Goal: Task Accomplishment & Management: Manage account settings

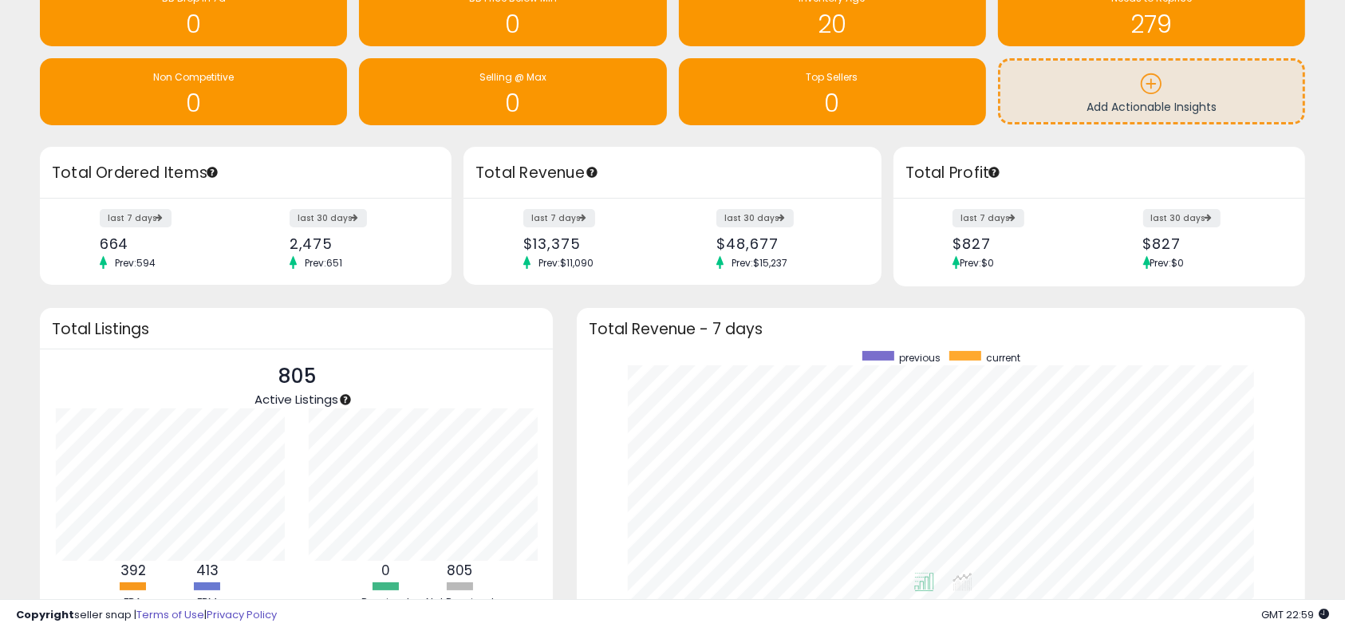
scroll to position [263, 0]
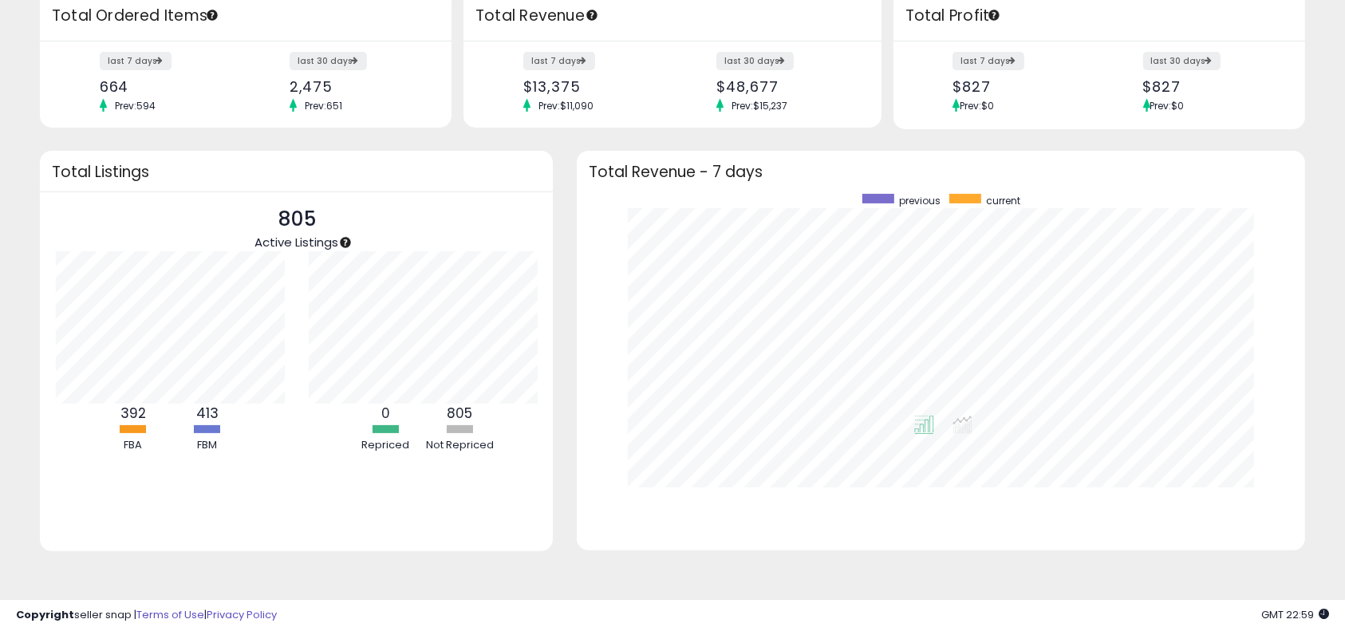
click at [474, 569] on div "Retrieving overview data.. Total Listings 805 Active Listings 392 FBA 413 FBM" at bounding box center [296, 361] width 537 height 420
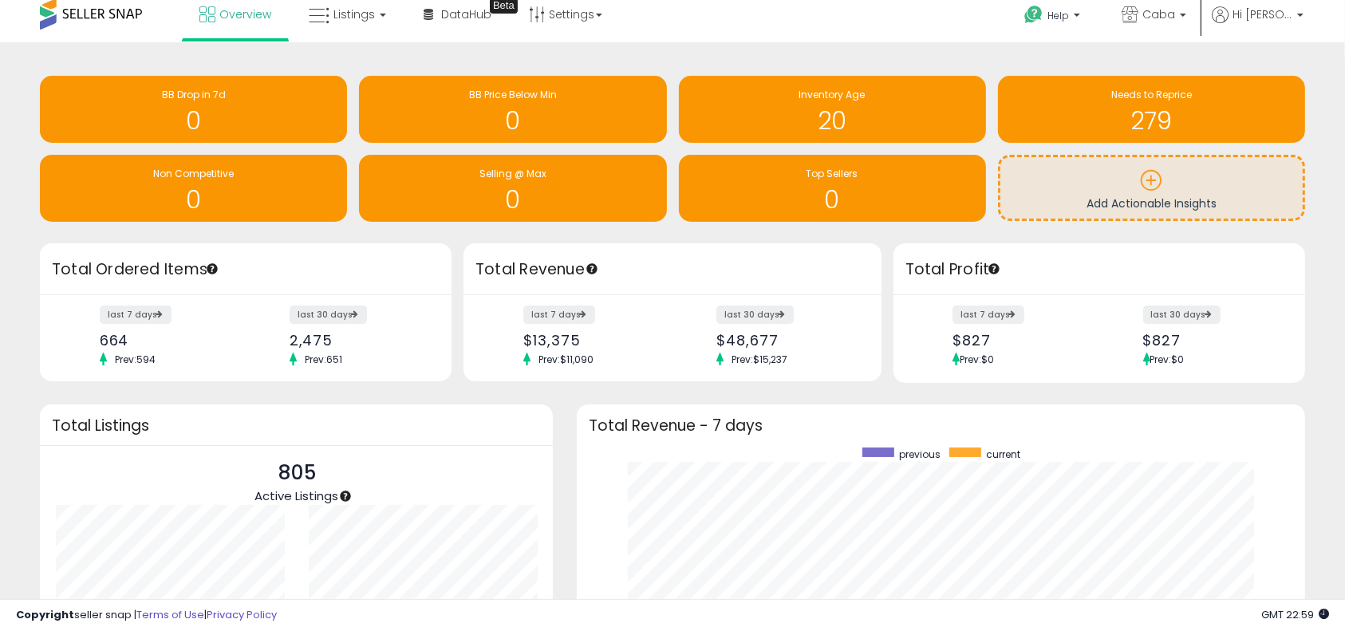
scroll to position [0, 0]
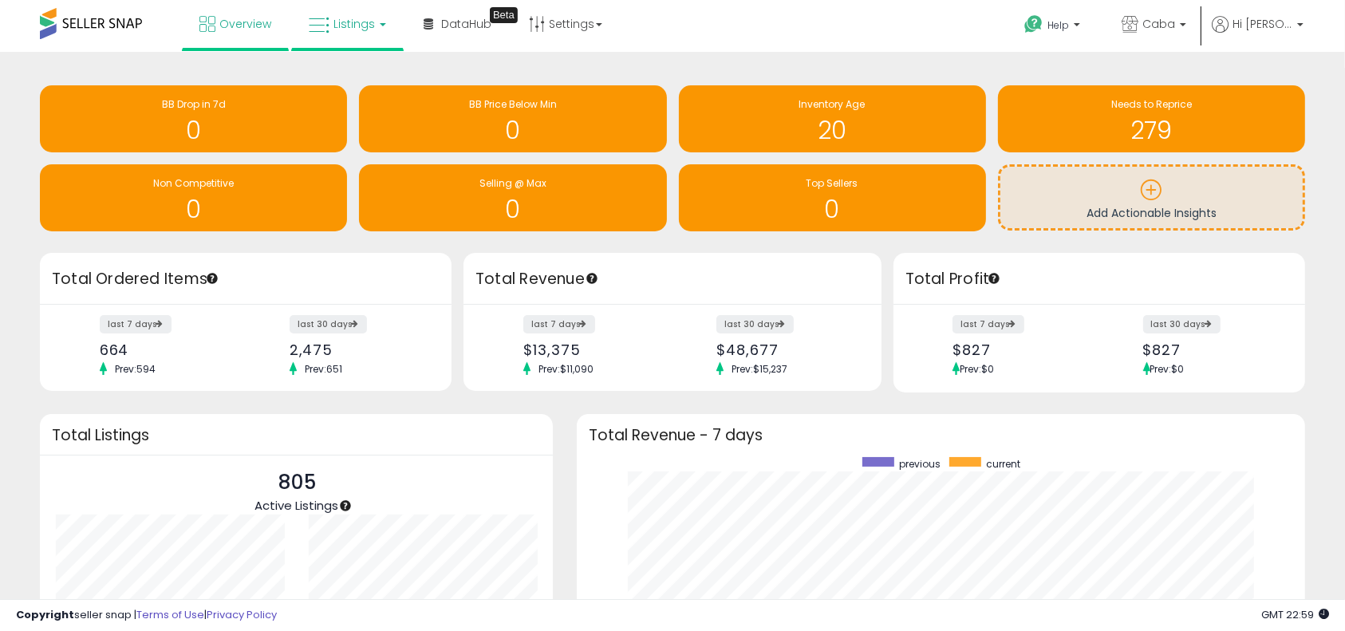
click at [339, 22] on span "Listings" at bounding box center [353, 24] width 41 height 16
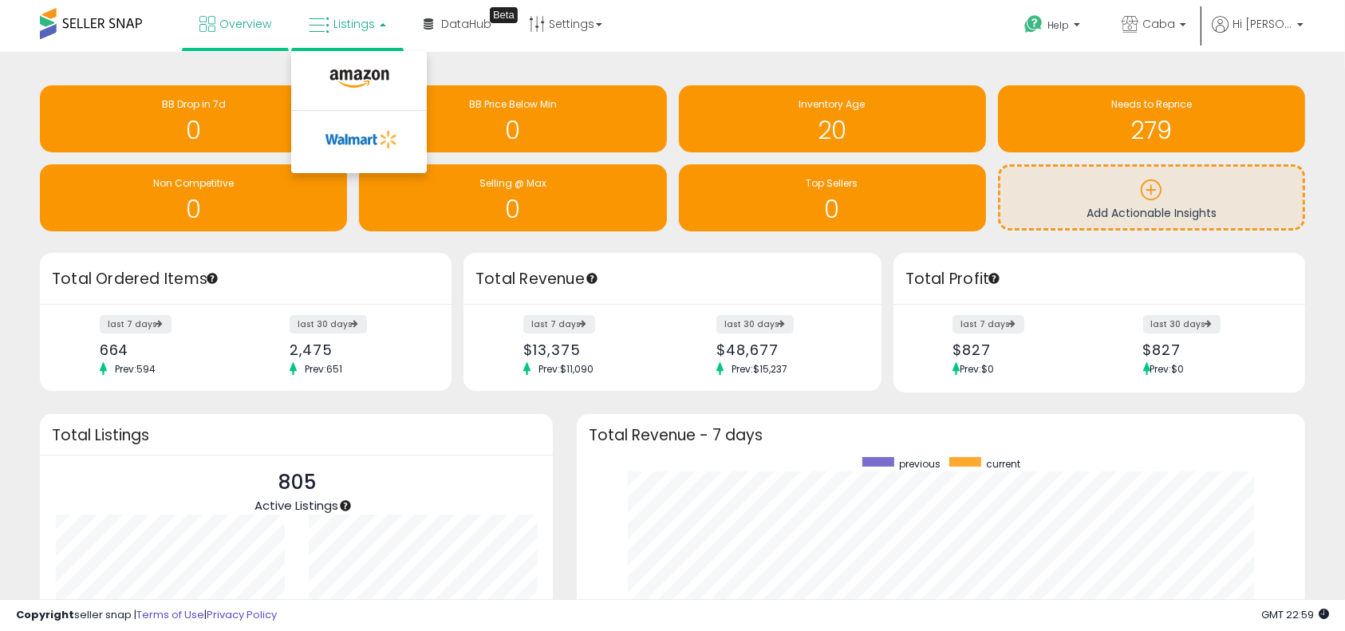
click at [362, 61] on li at bounding box center [359, 82] width 134 height 57
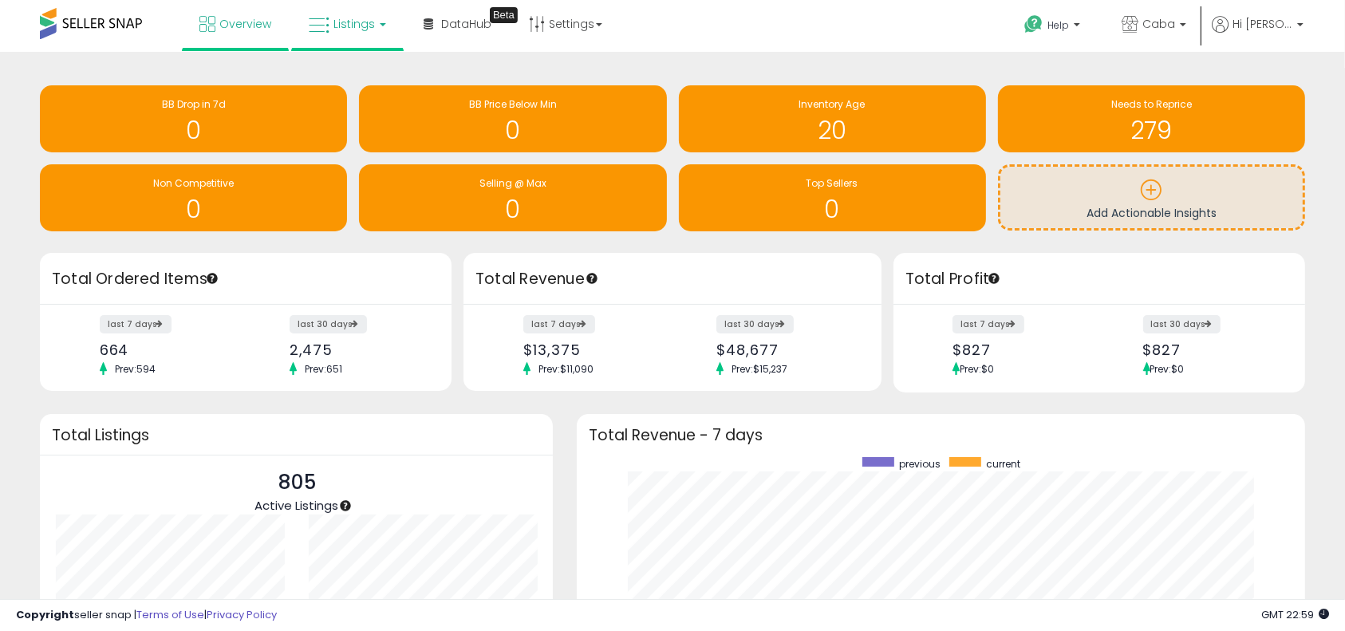
click at [363, 19] on span "Listings" at bounding box center [353, 24] width 41 height 16
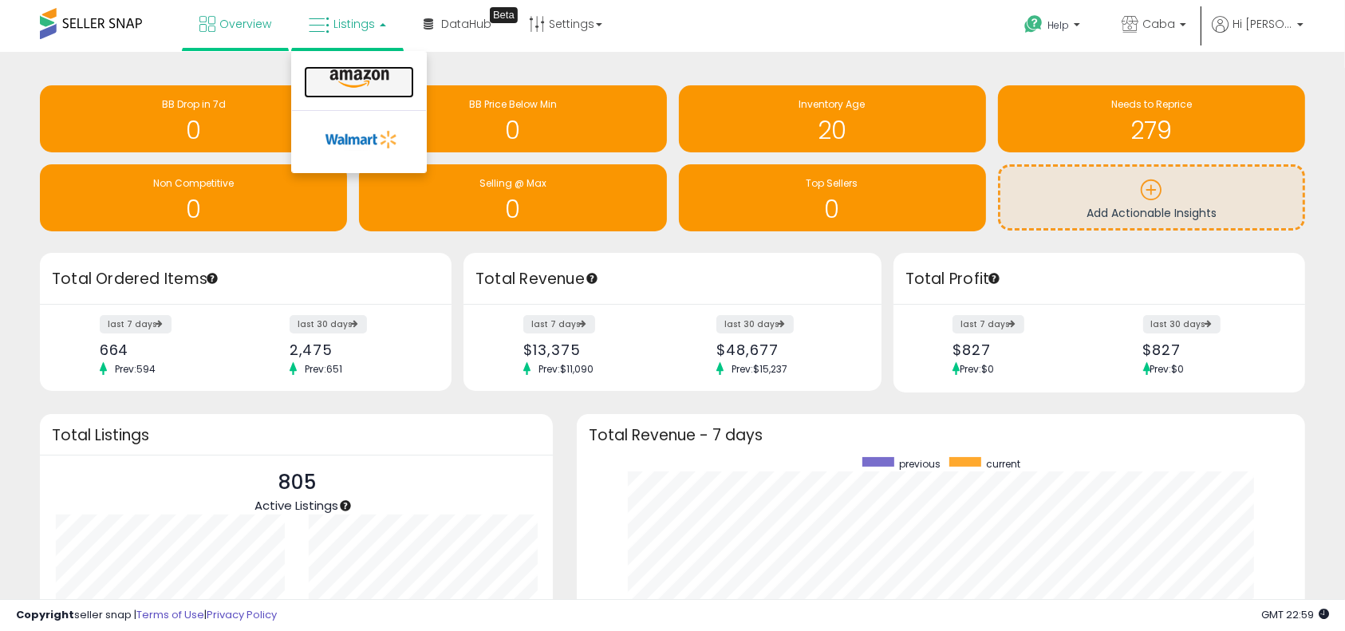
click at [350, 85] on icon at bounding box center [359, 79] width 69 height 21
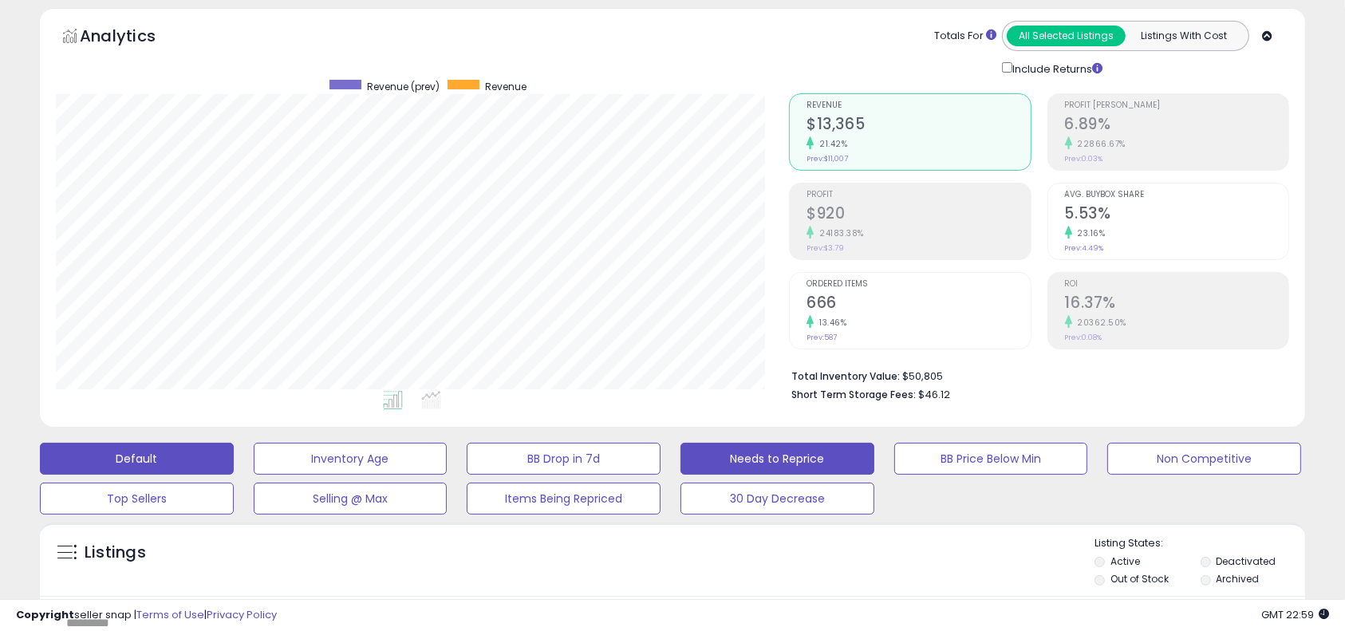
scroll to position [106, 0]
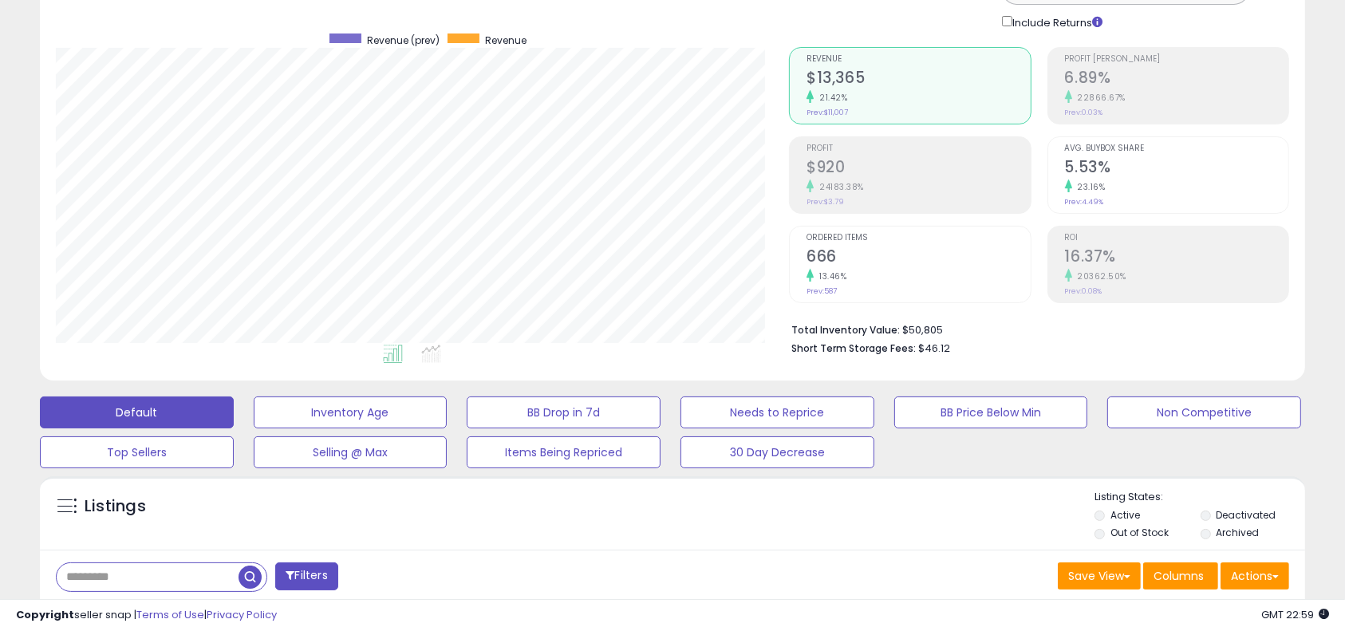
click at [961, 523] on div "Listings" at bounding box center [672, 517] width 1265 height 54
click at [961, 520] on div "Listings" at bounding box center [672, 517] width 1265 height 54
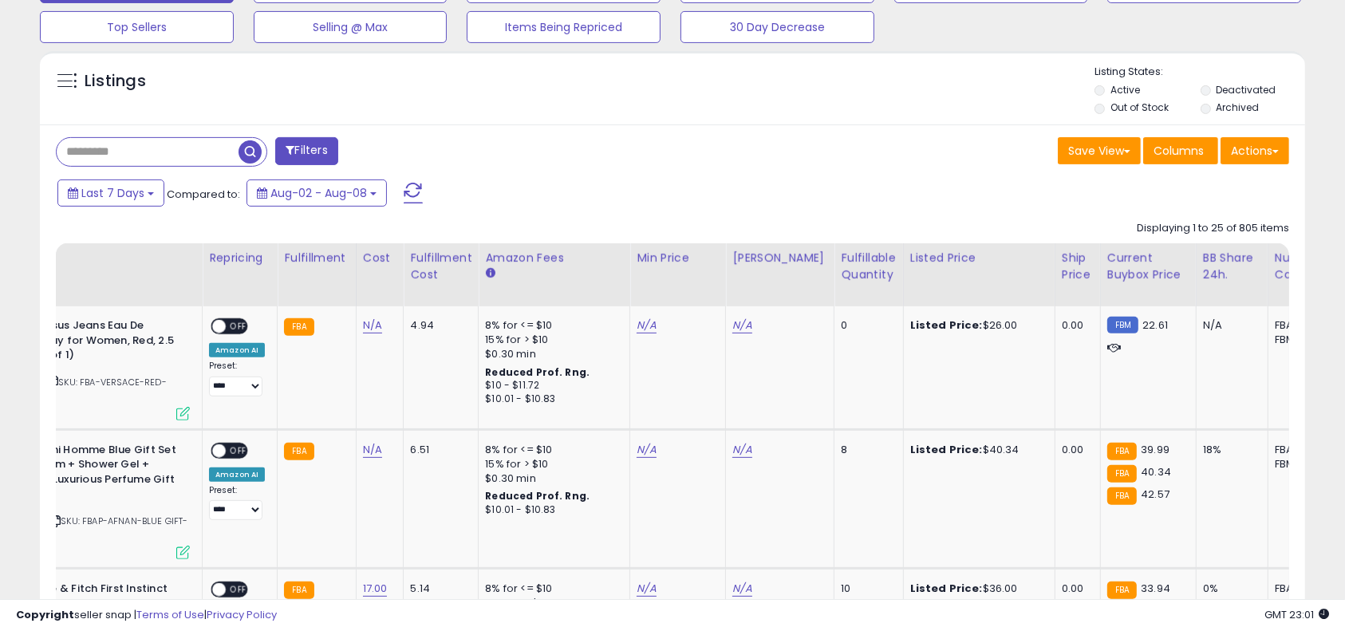
scroll to position [0, 0]
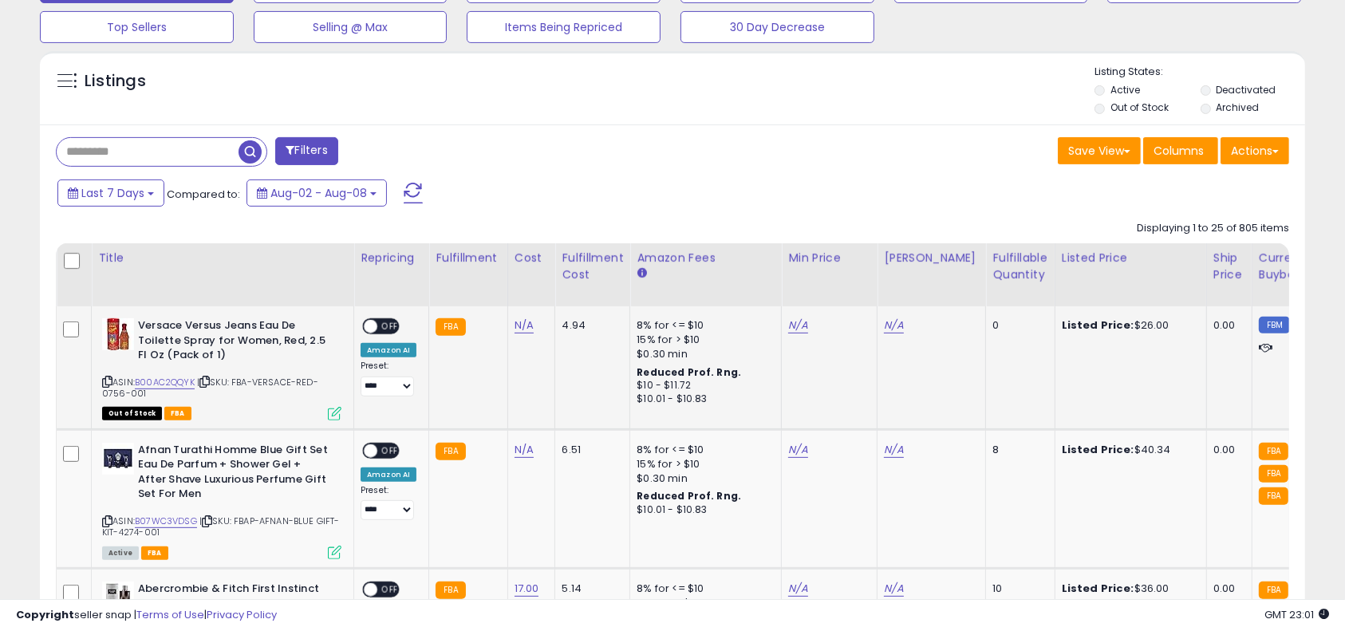
click at [377, 325] on span "OFF" at bounding box center [390, 327] width 26 height 14
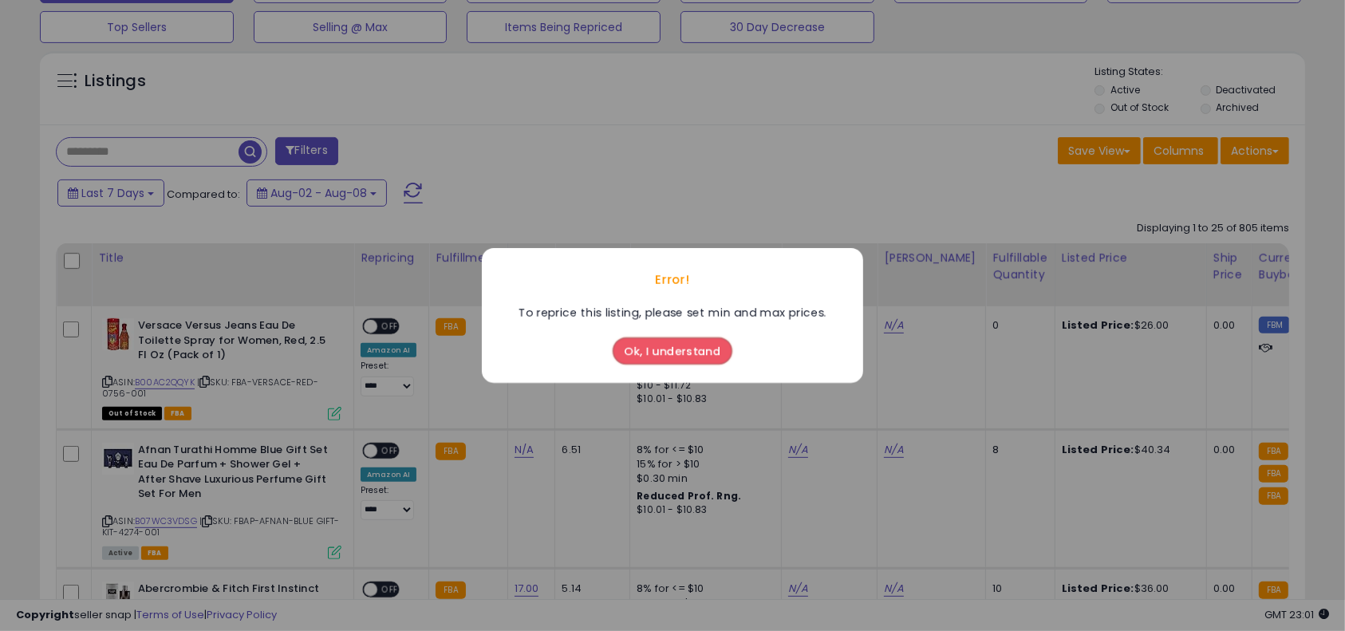
click at [696, 354] on button "Ok, I understand" at bounding box center [673, 350] width 120 height 27
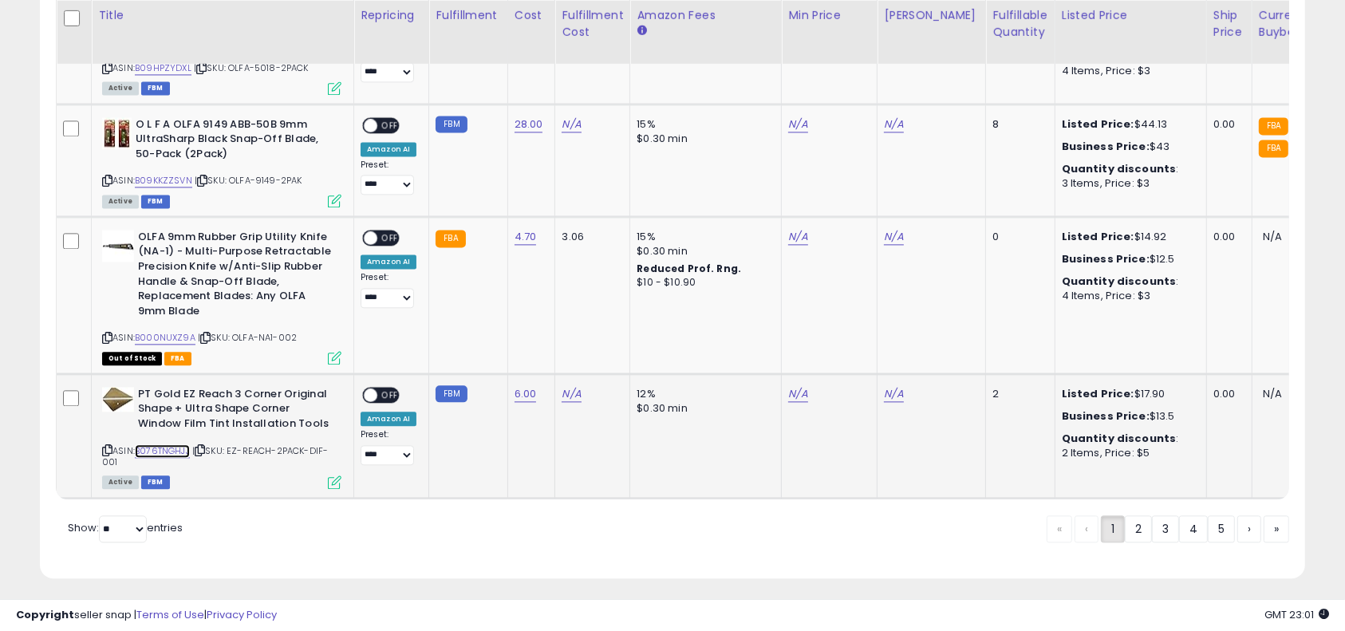
click at [155, 444] on link "B076TNGHJJ" at bounding box center [162, 451] width 55 height 14
drag, startPoint x: 1060, startPoint y: 373, endPoint x: 1142, endPoint y: 394, distance: 84.8
click at [1142, 394] on div "Listed Price: $17.90 Business Price: $13.5 Quantity discounts : 2 Items, Price:…" at bounding box center [1128, 424] width 132 height 74
click at [1142, 409] on div "Business Price: $13.5" at bounding box center [1128, 416] width 132 height 14
drag, startPoint x: 1040, startPoint y: 412, endPoint x: 1148, endPoint y: 439, distance: 110.9
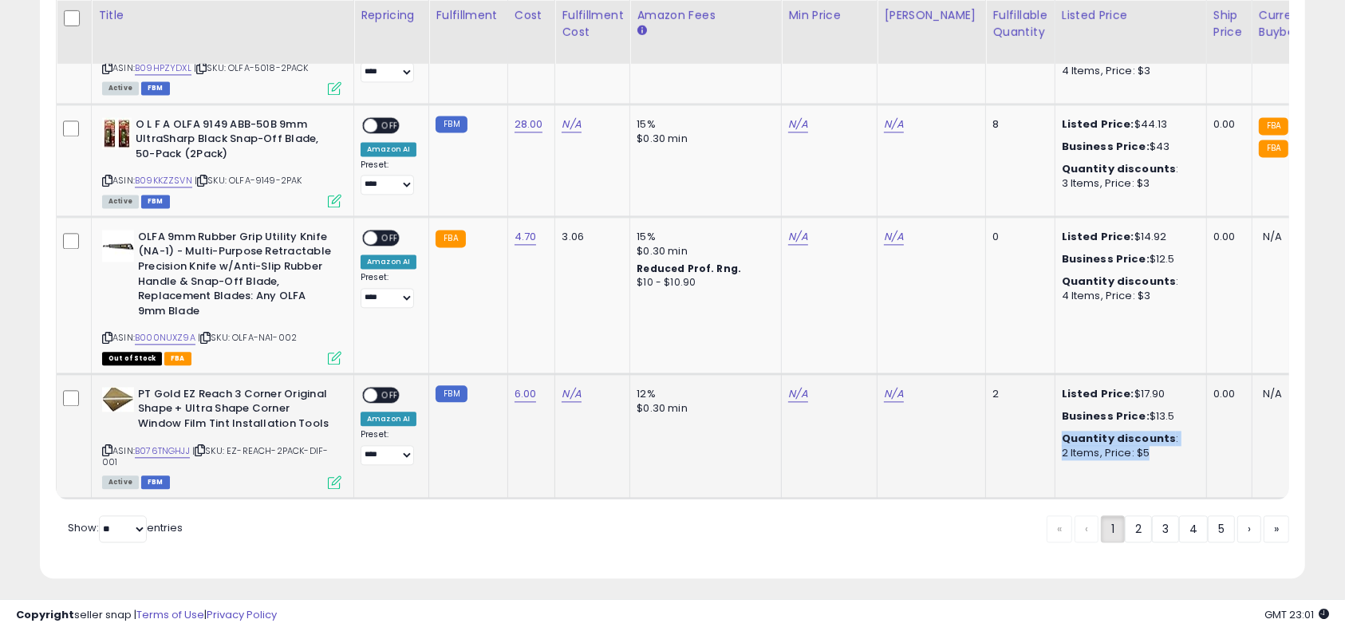
click at [1148, 439] on td "Listed Price: $17.90 Business Price: $13.5 Quantity discounts : 2 Items, Price:…" at bounding box center [1131, 435] width 152 height 124
click at [1147, 439] on td "Listed Price: $17.90 Business Price: $13.5 Quantity discounts : 2 Items, Price:…" at bounding box center [1131, 435] width 152 height 124
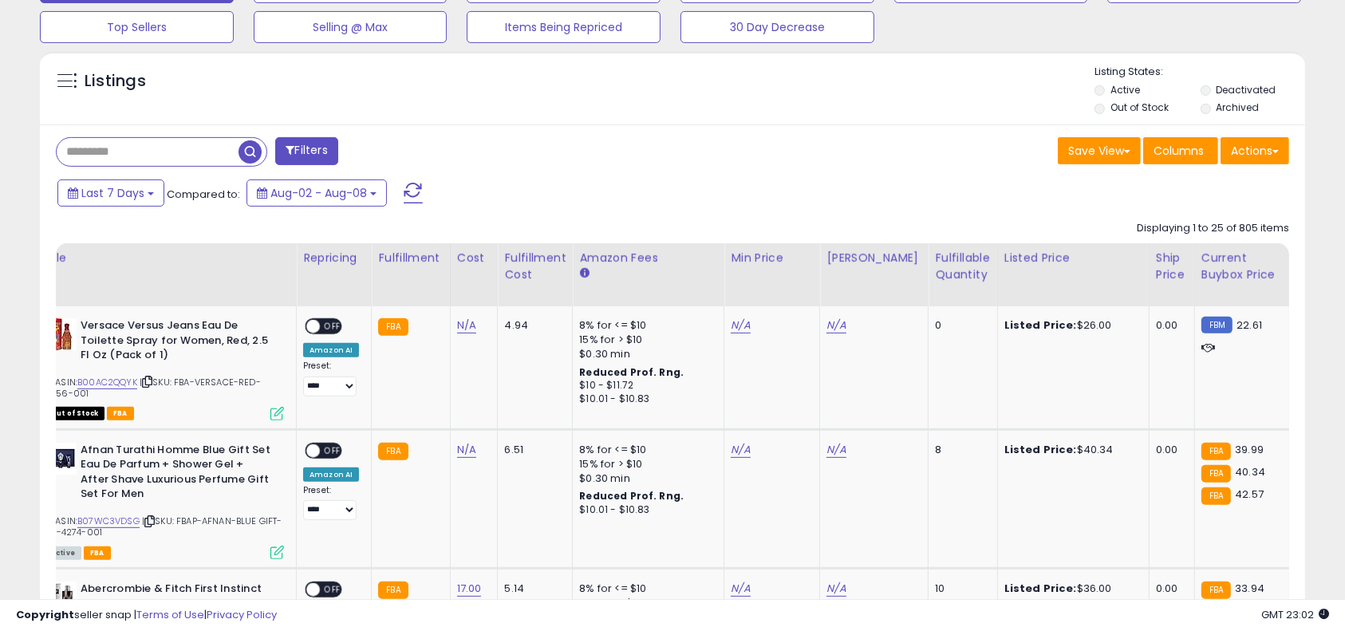
click at [1241, 80] on div "Listing States: Active Deactivated Out of Stock Archived" at bounding box center [1200, 92] width 210 height 54
click at [1241, 85] on label "Deactivated" at bounding box center [1246, 90] width 60 height 14
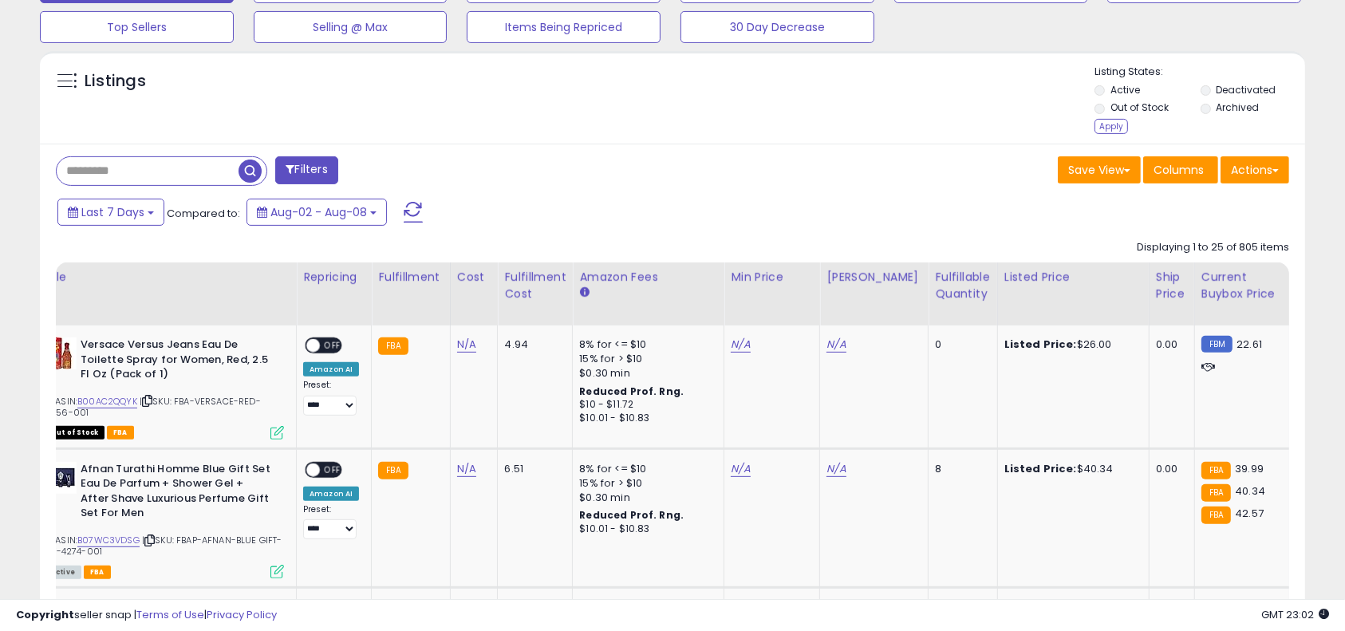
click at [1238, 103] on label "Archived" at bounding box center [1237, 108] width 43 height 14
click at [1257, 174] on button "Actions" at bounding box center [1255, 169] width 69 height 27
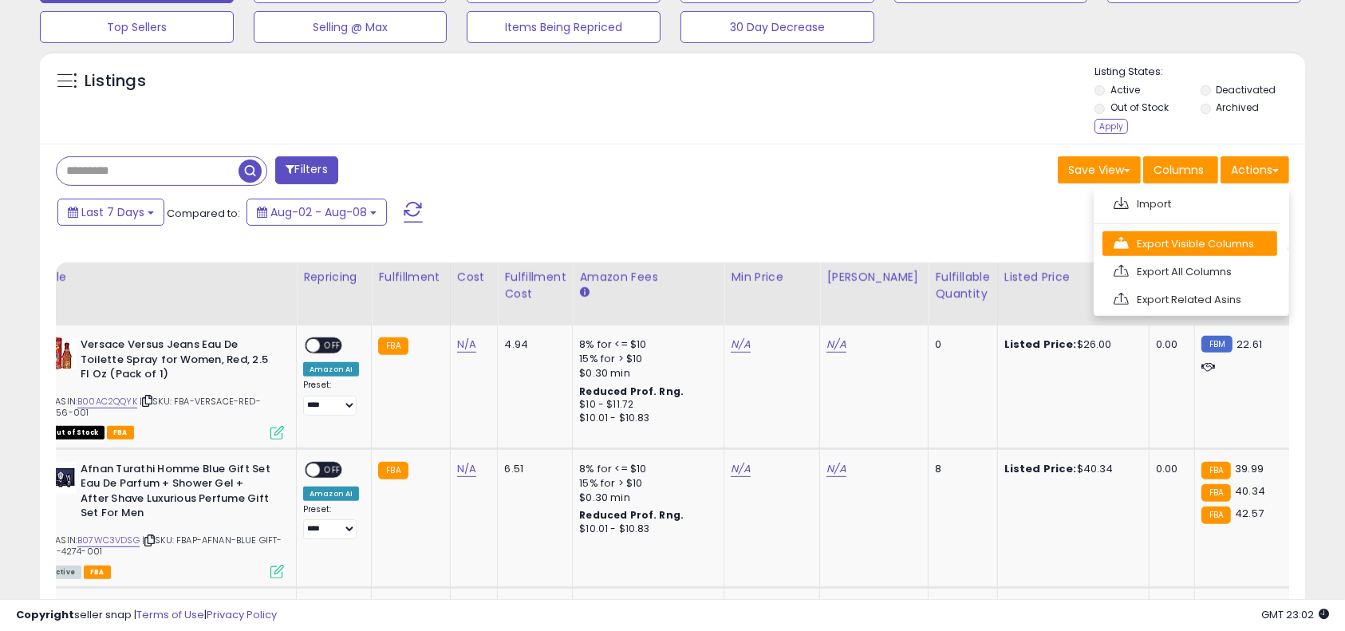
click at [1162, 252] on link "Export Visible Columns" at bounding box center [1190, 243] width 175 height 25
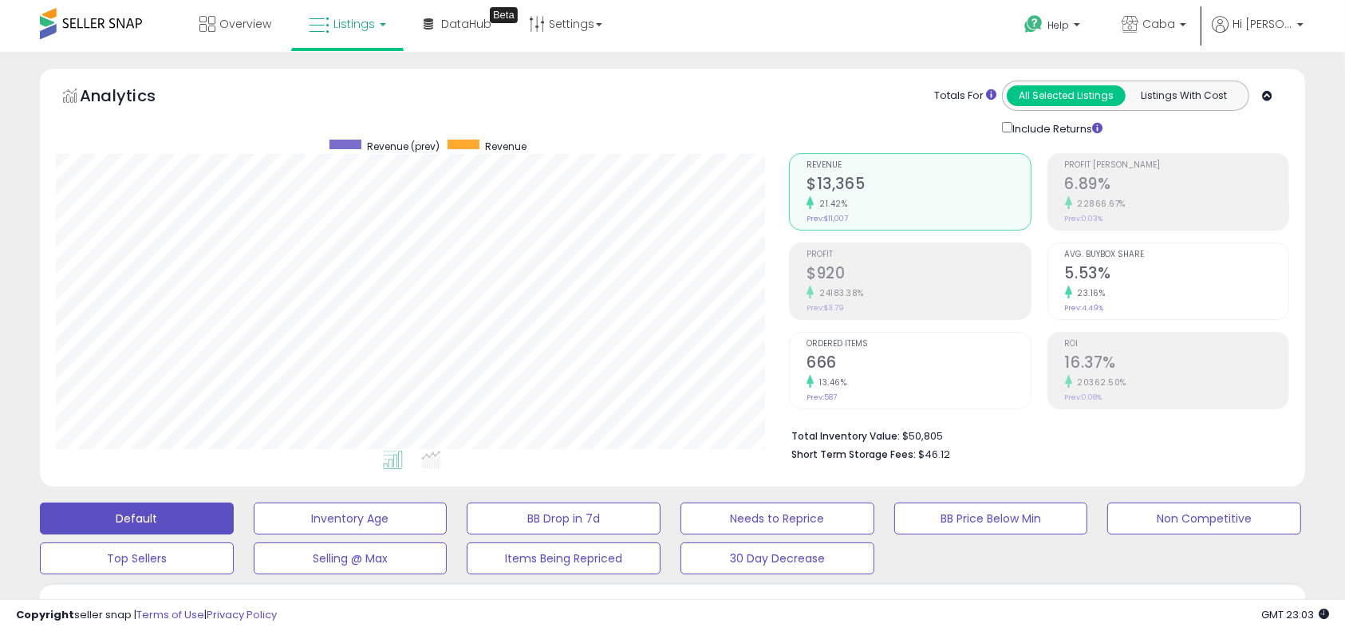
click at [349, 23] on span "Listings" at bounding box center [353, 24] width 41 height 16
click at [1264, 21] on span "Hi [PERSON_NAME]" at bounding box center [1263, 24] width 60 height 16
click at [1261, 83] on link "Account" at bounding box center [1267, 84] width 42 height 15
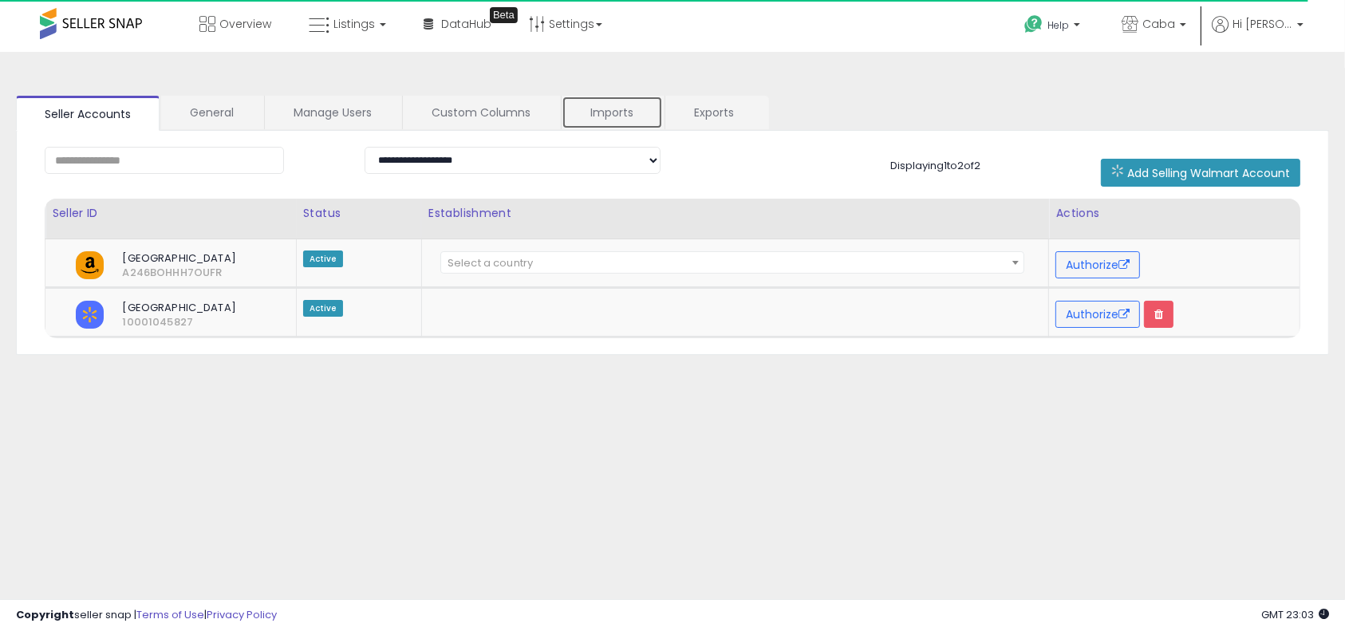
click at [619, 116] on link "Imports" at bounding box center [612, 113] width 101 height 34
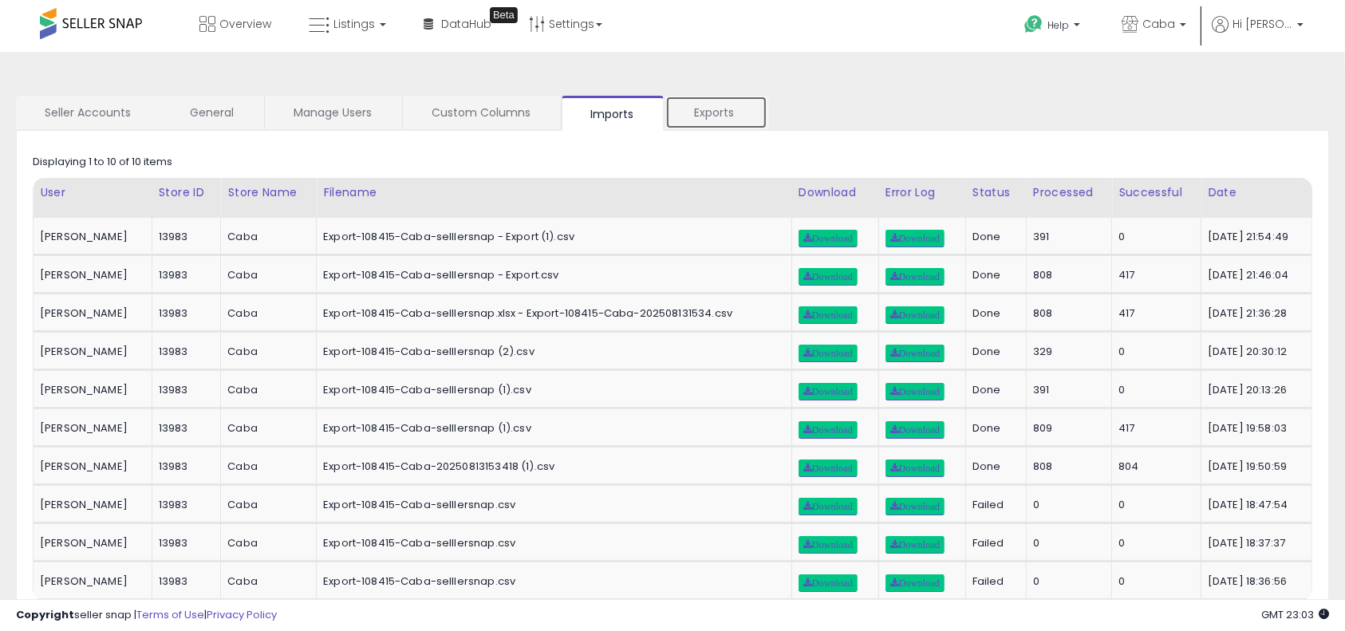
click at [716, 106] on link "Exports" at bounding box center [716, 113] width 102 height 34
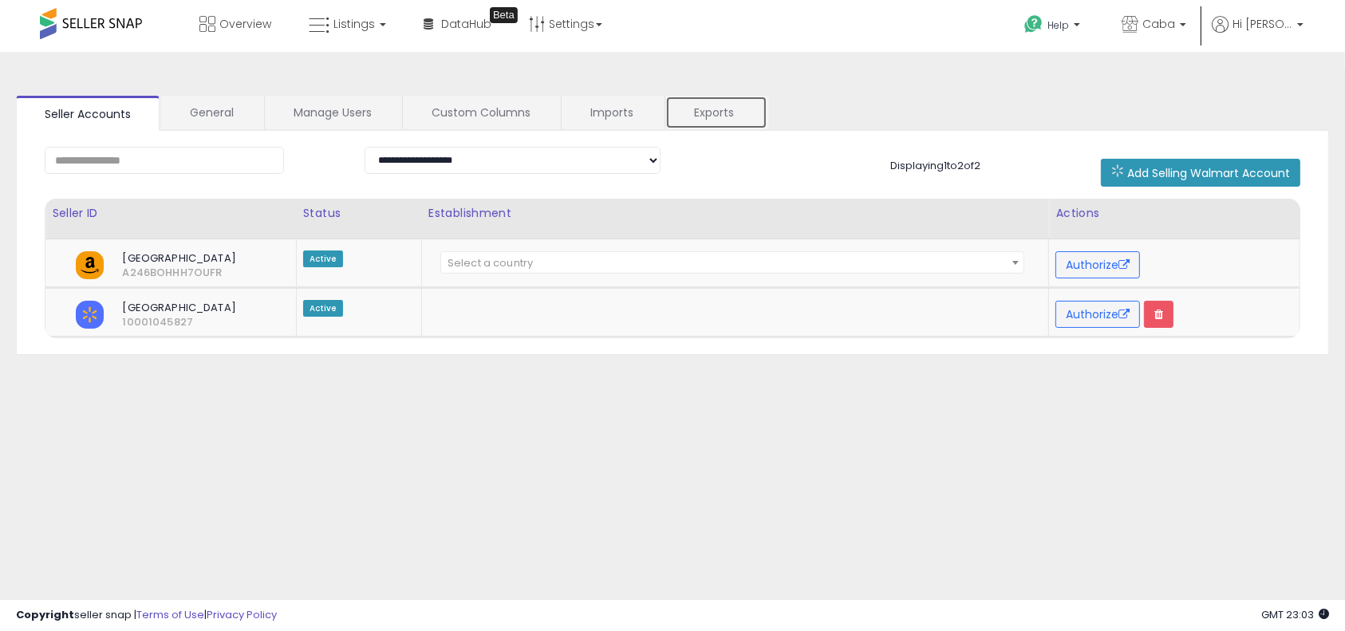
click at [708, 112] on link "Exports" at bounding box center [716, 113] width 102 height 34
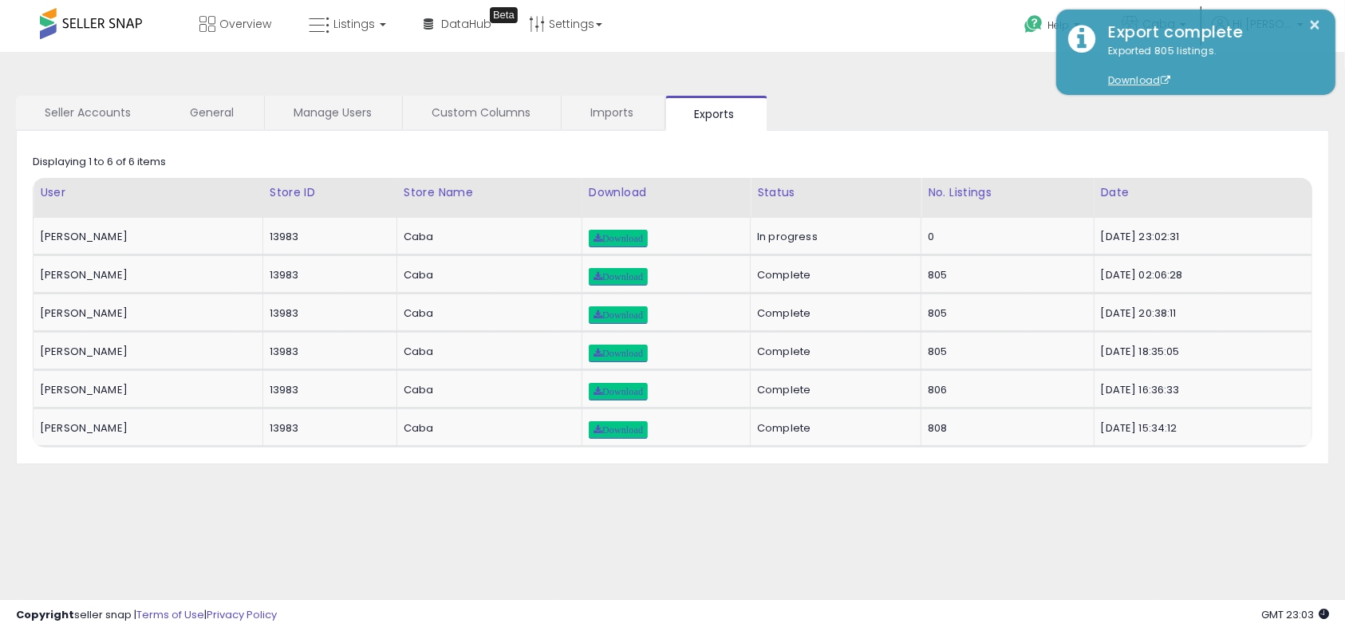
click at [918, 497] on div "**********" at bounding box center [672, 399] width 1329 height 662
click at [346, 17] on span "Listings" at bounding box center [353, 24] width 41 height 16
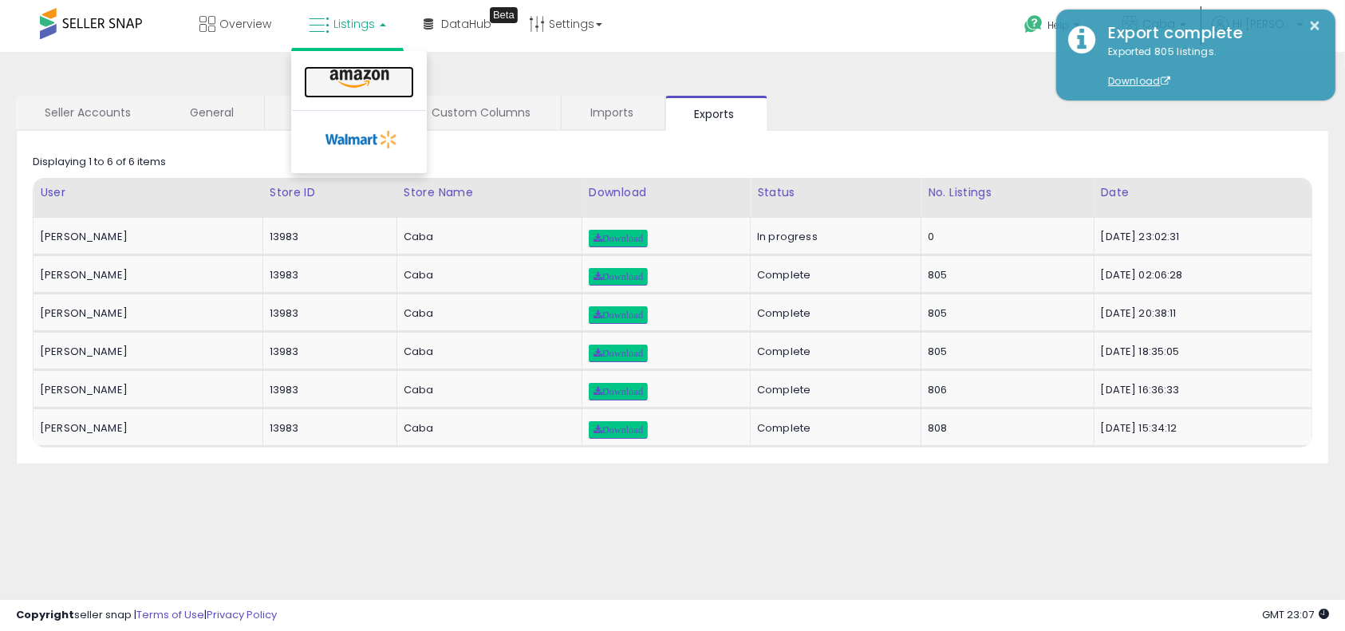
click at [373, 67] on link at bounding box center [359, 82] width 110 height 32
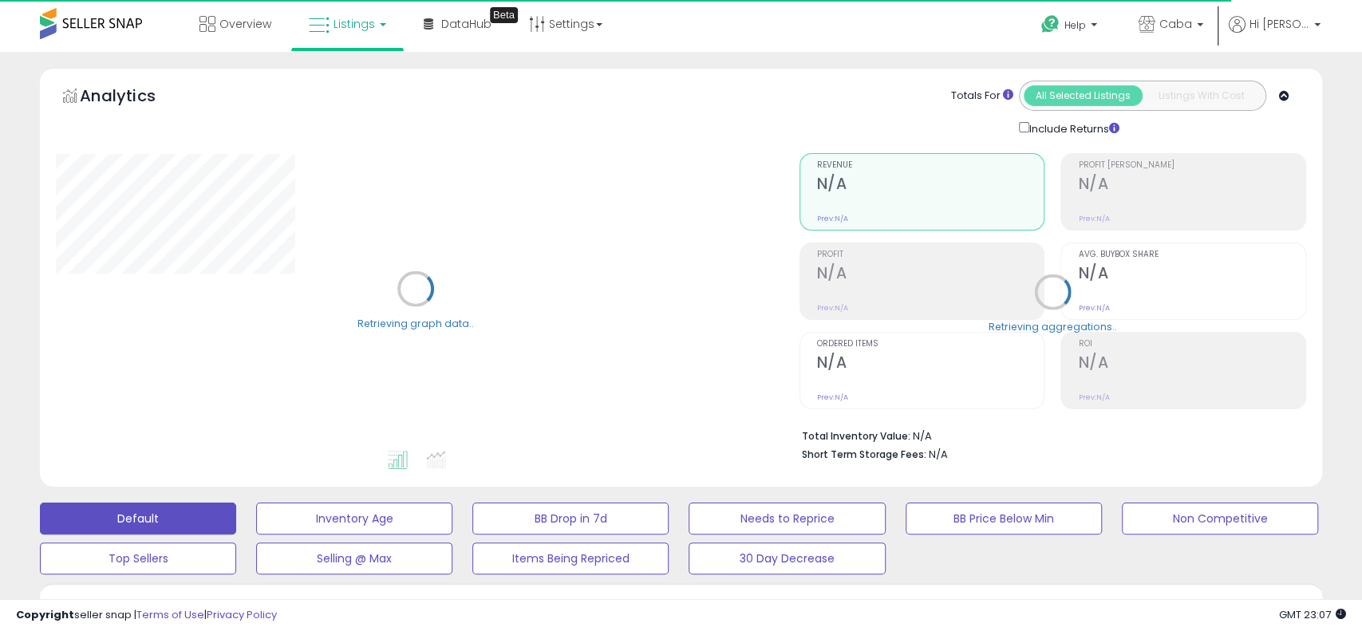
click at [892, 23] on div "Help Contact Support Search Knowledge Hub Request a Feature Caba Caba" at bounding box center [1113, 34] width 450 height 68
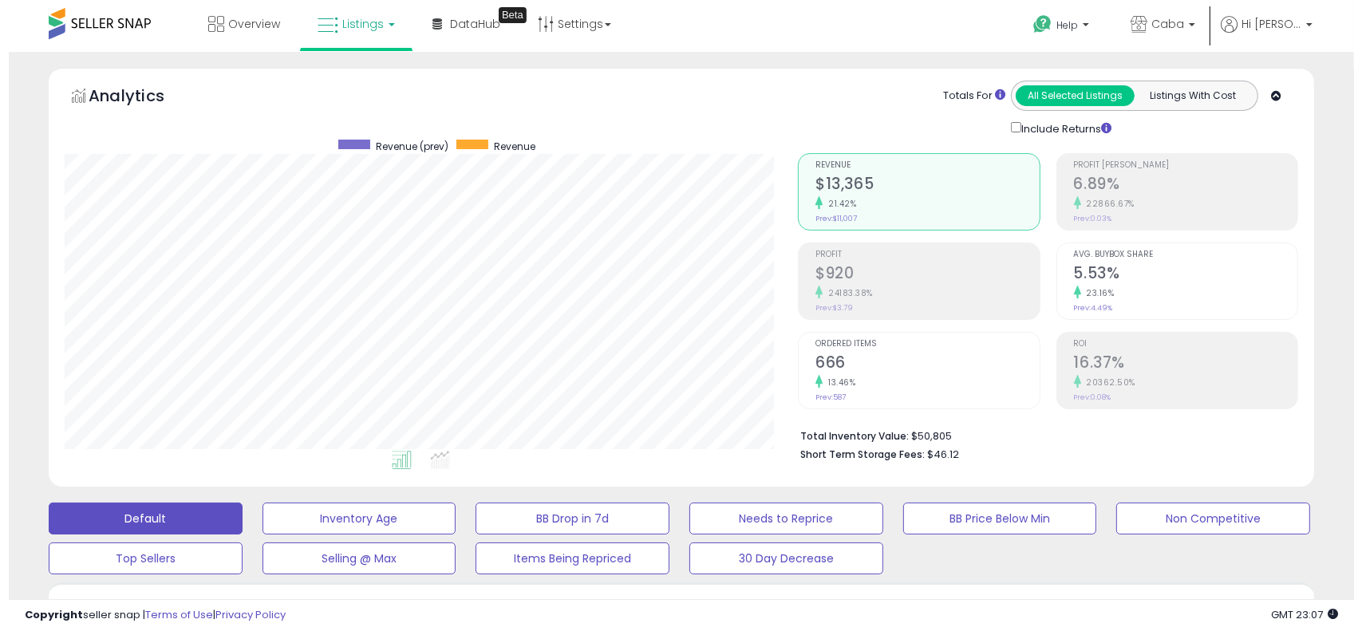
scroll to position [425, 0]
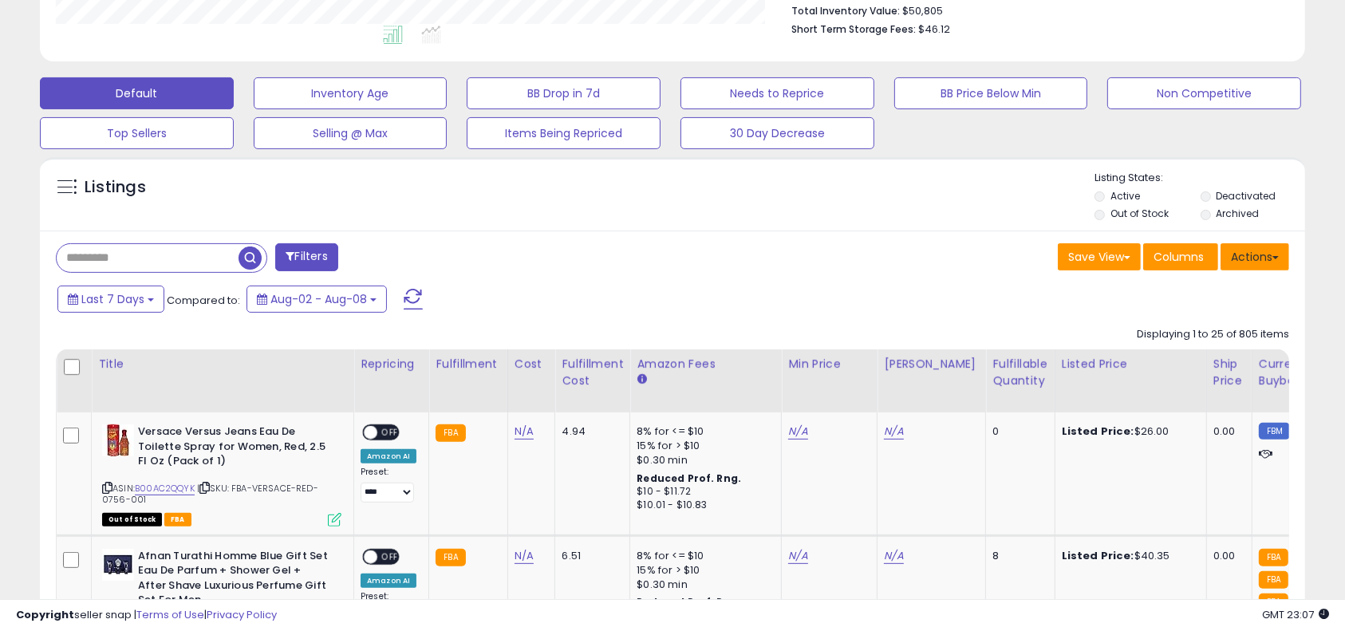
click at [1257, 254] on button "Actions" at bounding box center [1255, 256] width 69 height 27
click at [1197, 258] on span "Columns" at bounding box center [1179, 257] width 50 height 16
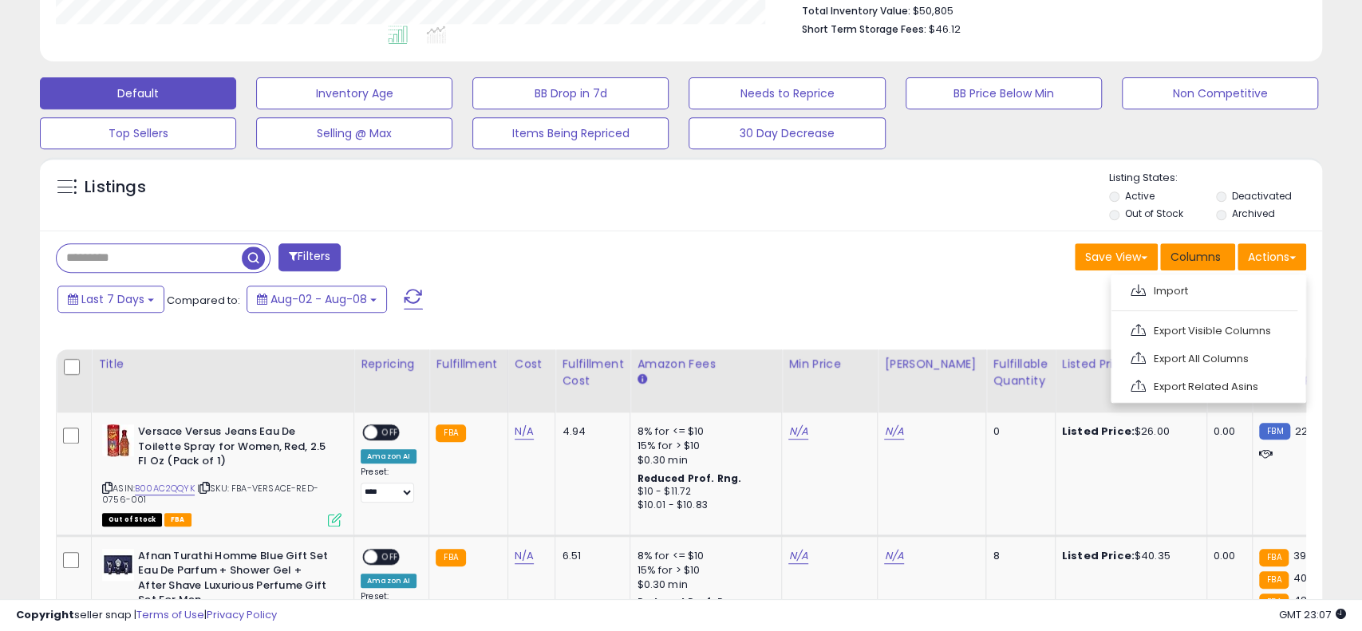
scroll to position [327, 743]
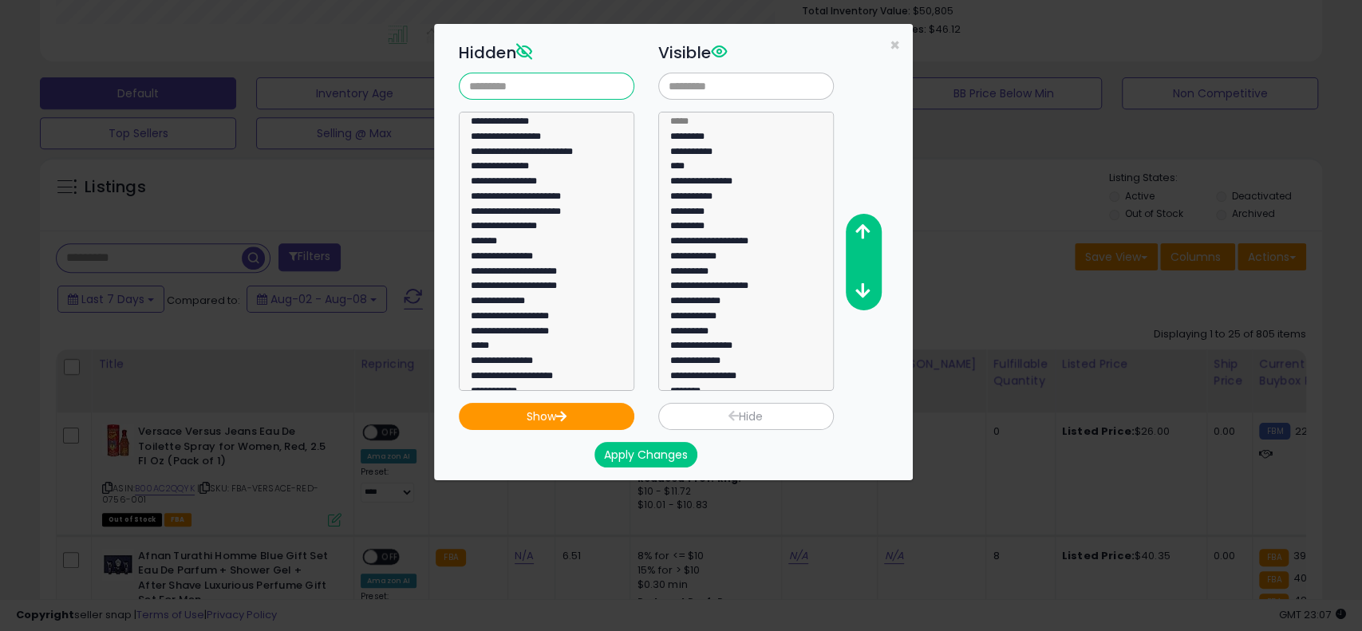
click at [591, 81] on input "text" at bounding box center [547, 86] width 176 height 27
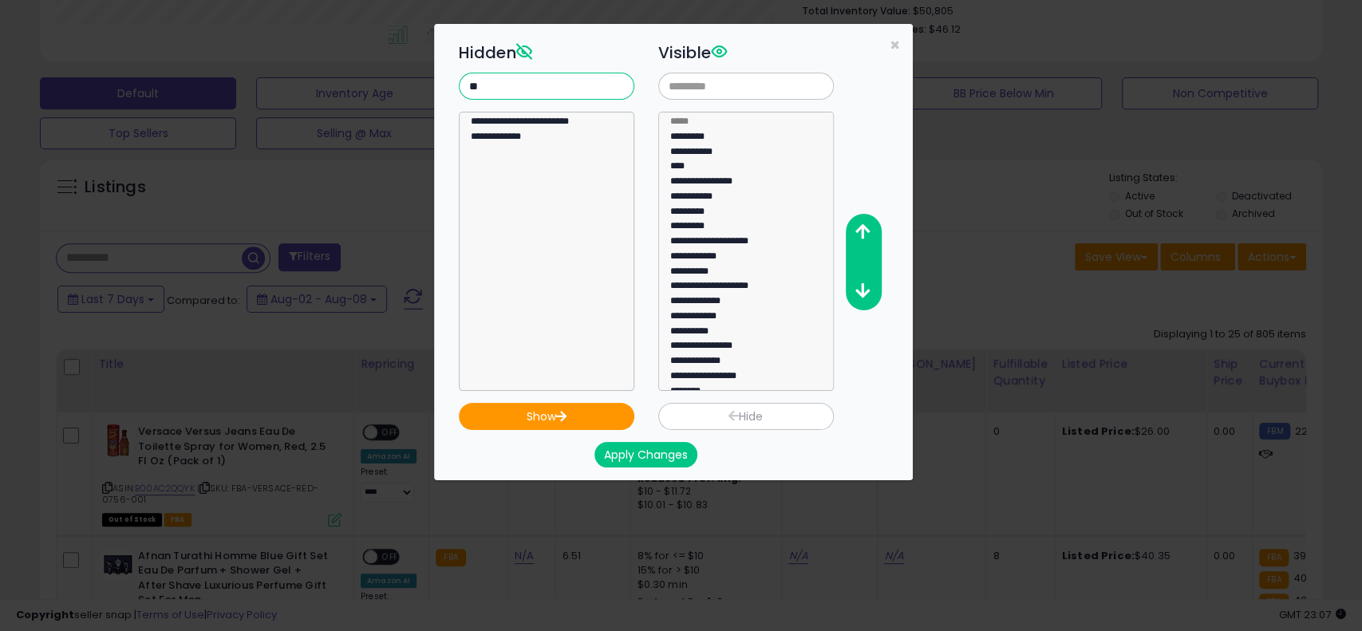
type input "*"
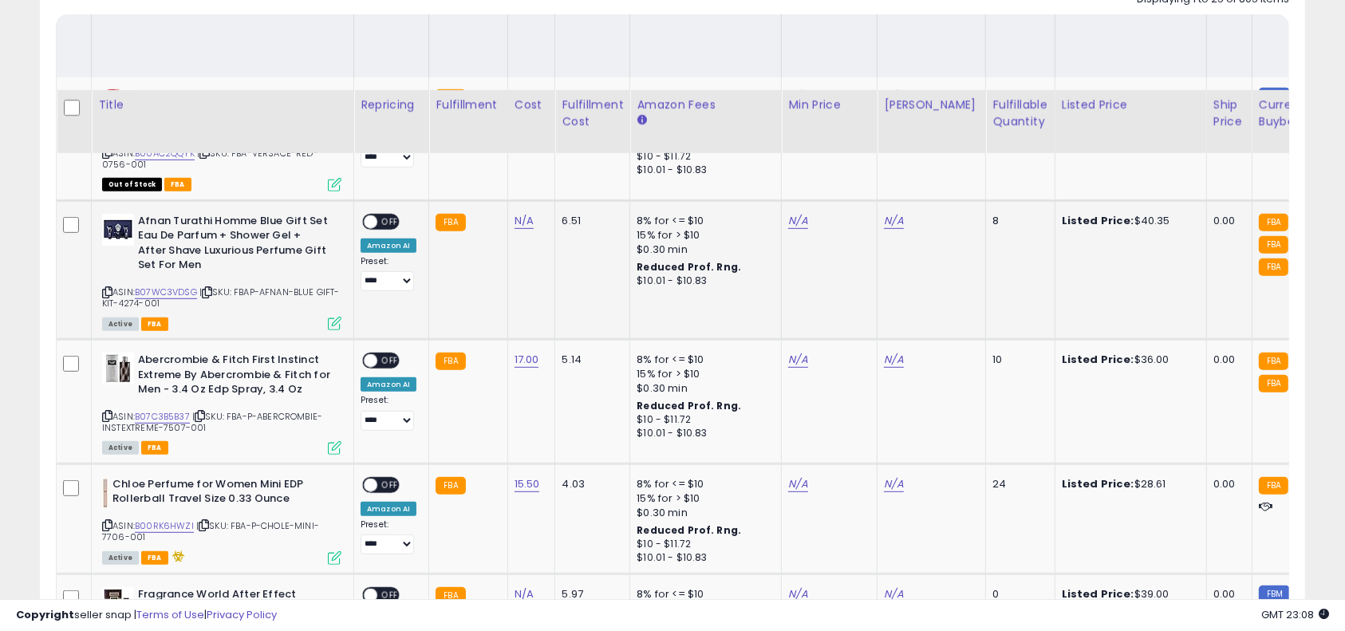
scroll to position [850, 0]
